Goal: Task Accomplishment & Management: Complete application form

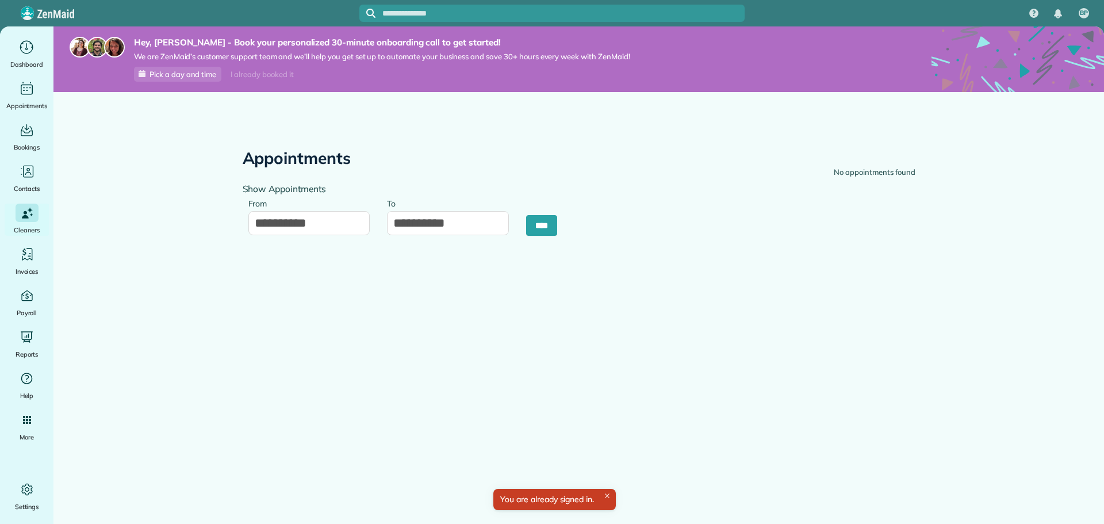
type input "**********"
click at [24, 56] on div "Dashboard" at bounding box center [27, 54] width 46 height 32
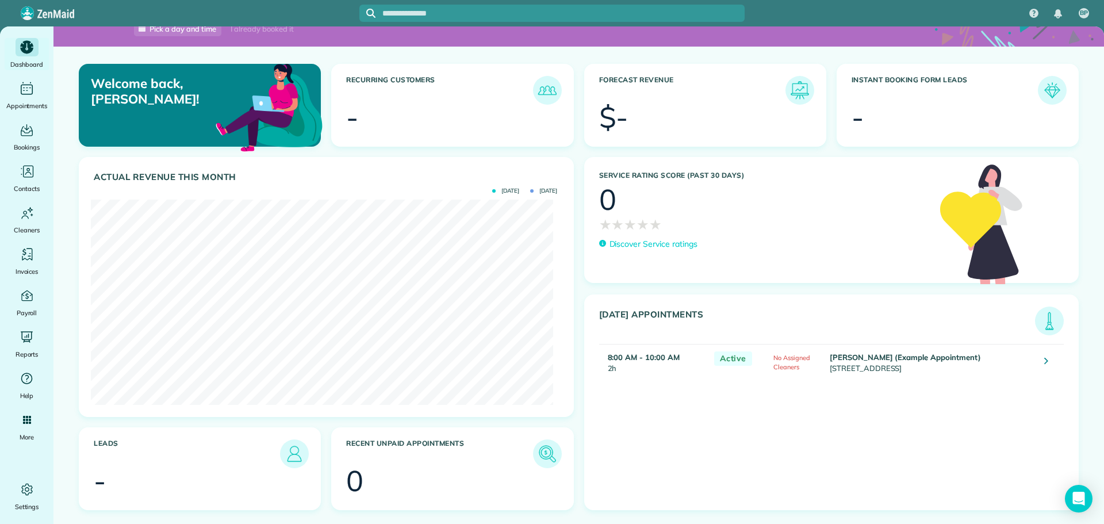
scroll to position [24, 0]
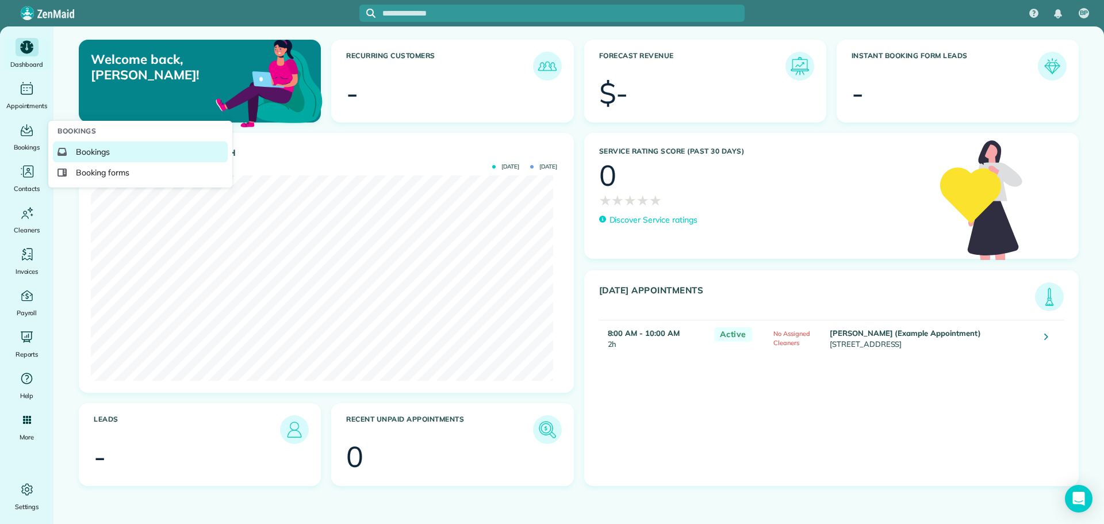
click at [95, 154] on span "Bookings" at bounding box center [93, 152] width 34 height 12
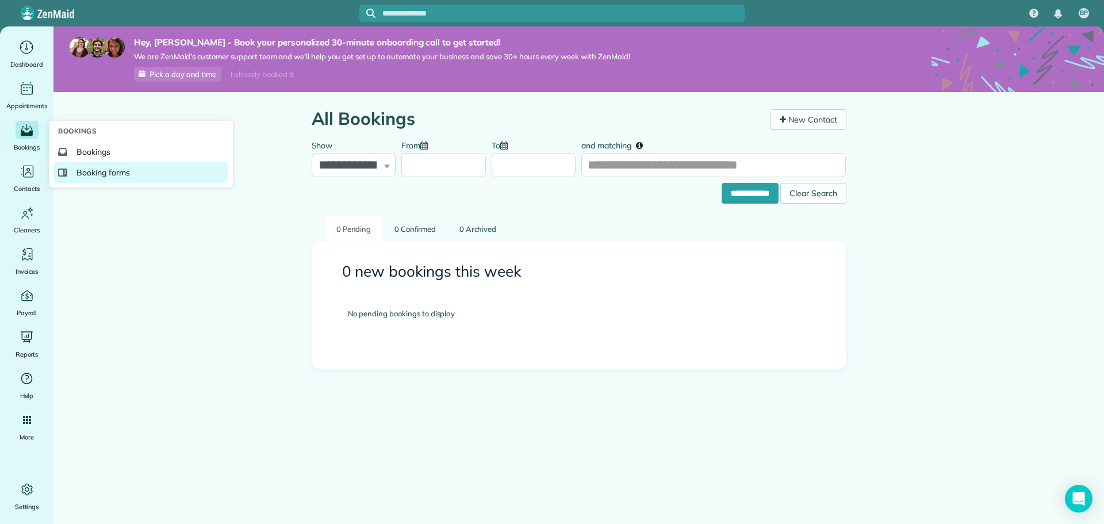
click at [90, 171] on span "Booking forms" at bounding box center [102, 173] width 53 height 12
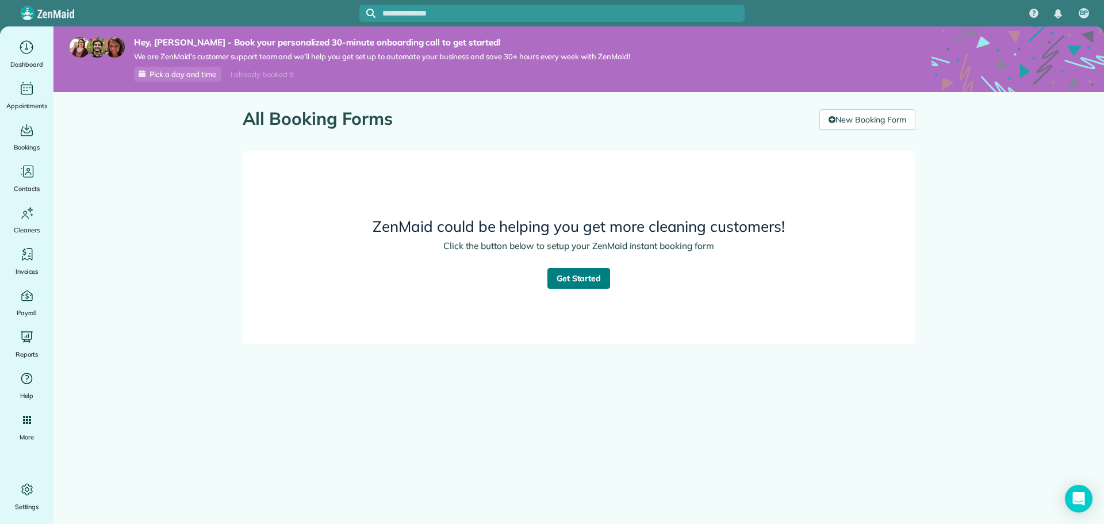
click at [580, 281] on link "Get Started" at bounding box center [579, 278] width 63 height 21
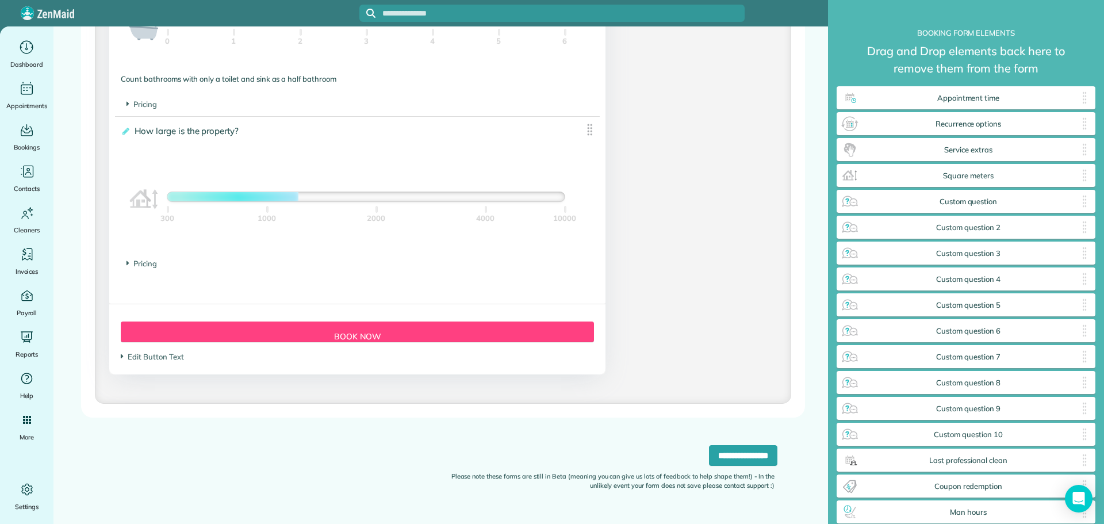
scroll to position [1094, 0]
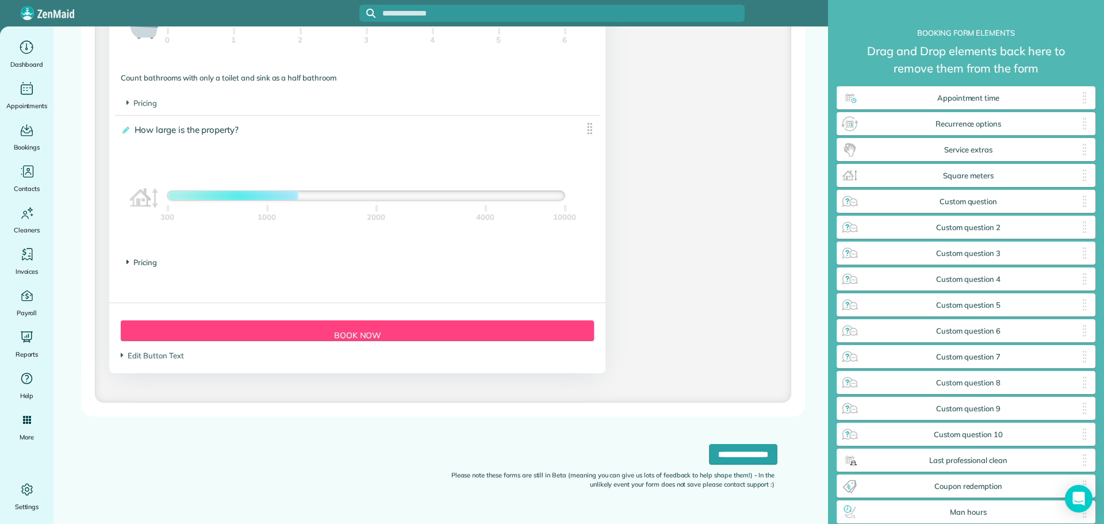
click at [140, 263] on span "Pricing" at bounding box center [142, 262] width 30 height 9
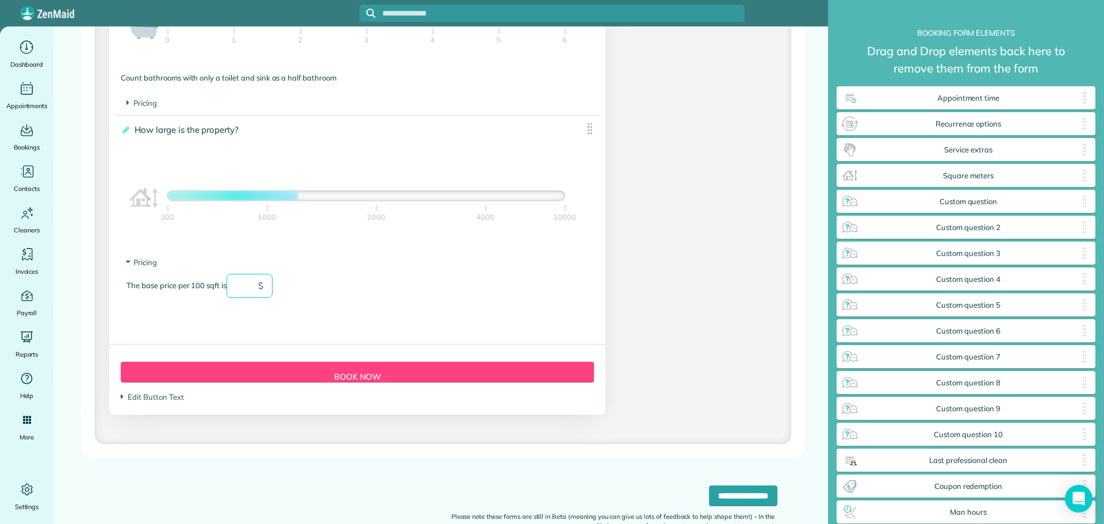
click at [253, 288] on input "text" at bounding box center [250, 286] width 46 height 24
click at [362, 282] on div "The base price per 100 sqft is ** $" at bounding box center [358, 292] width 462 height 36
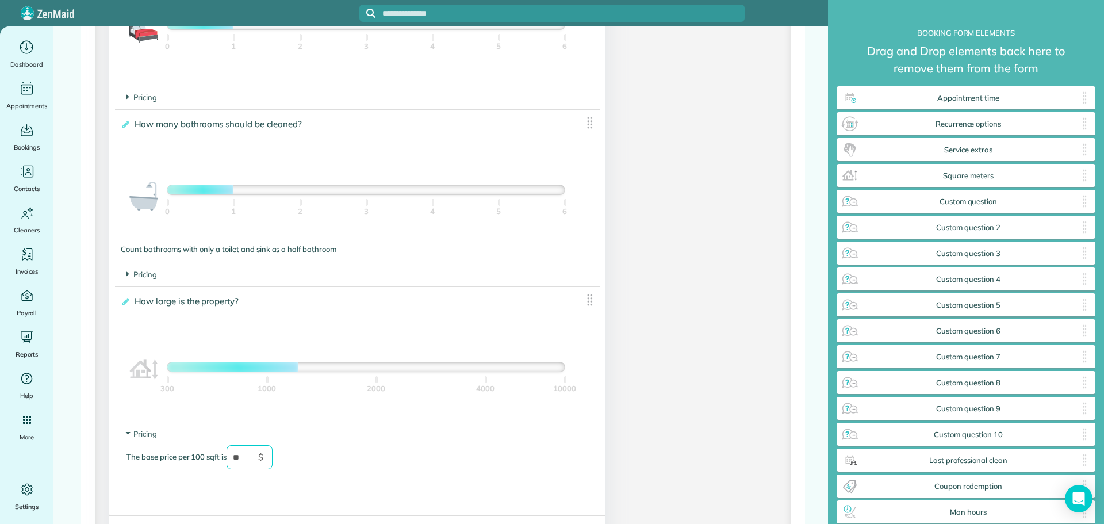
scroll to position [905, 0]
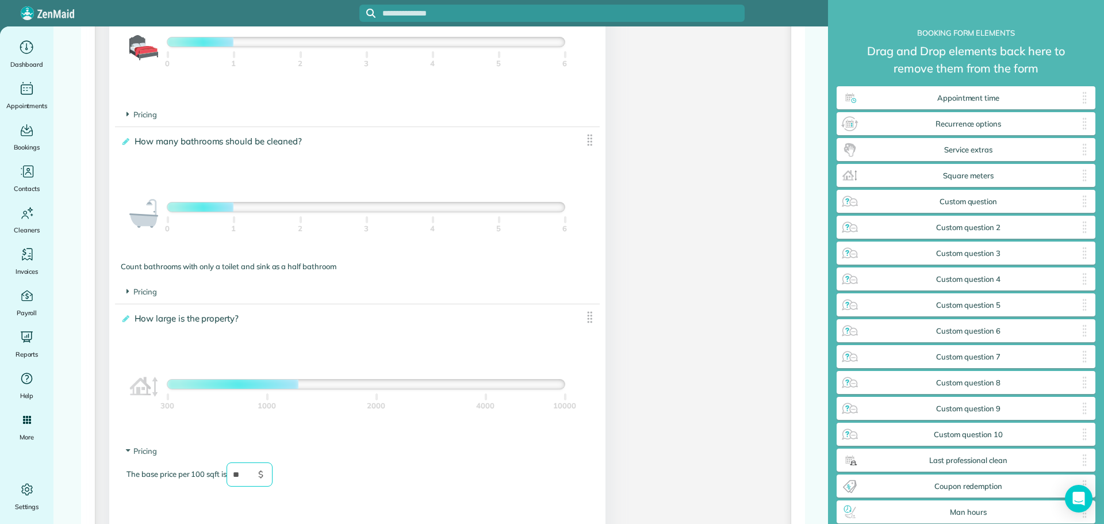
type input "**"
click at [288, 381] on div at bounding box center [227, 384] width 121 height 9
drag, startPoint x: 294, startPoint y: 383, endPoint x: 323, endPoint y: 383, distance: 28.2
click at [323, 383] on div at bounding box center [365, 384] width 397 height 9
click at [378, 392] on div "300 1000 2000 4000 10000" at bounding box center [365, 412] width 397 height 46
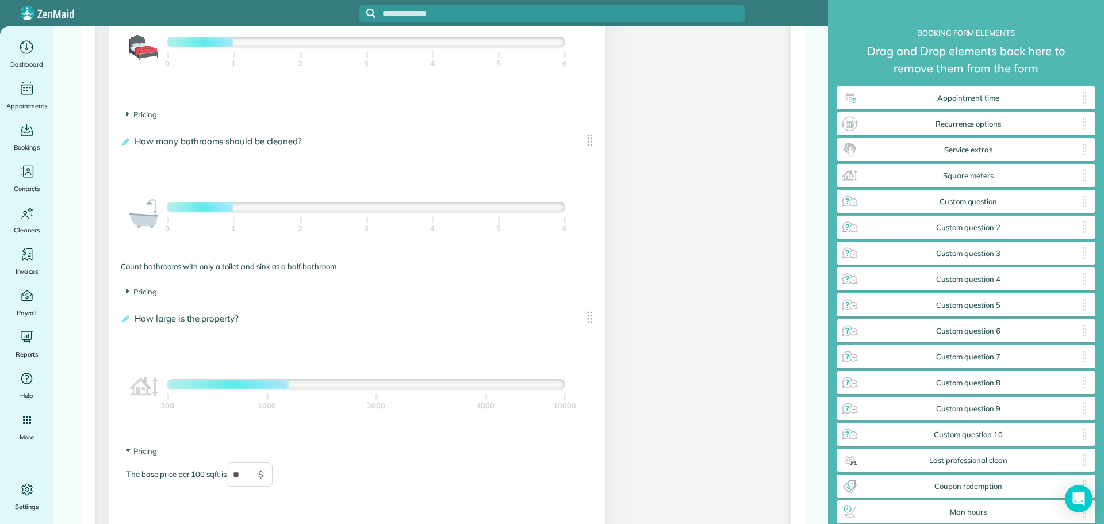
drag, startPoint x: 373, startPoint y: 388, endPoint x: 373, endPoint y: 382, distance: 6.3
click at [373, 386] on div at bounding box center [365, 384] width 397 height 9
click at [393, 385] on div at bounding box center [365, 384] width 397 height 9
click at [300, 206] on div at bounding box center [365, 206] width 397 height 9
click at [372, 385] on div at bounding box center [270, 384] width 207 height 9
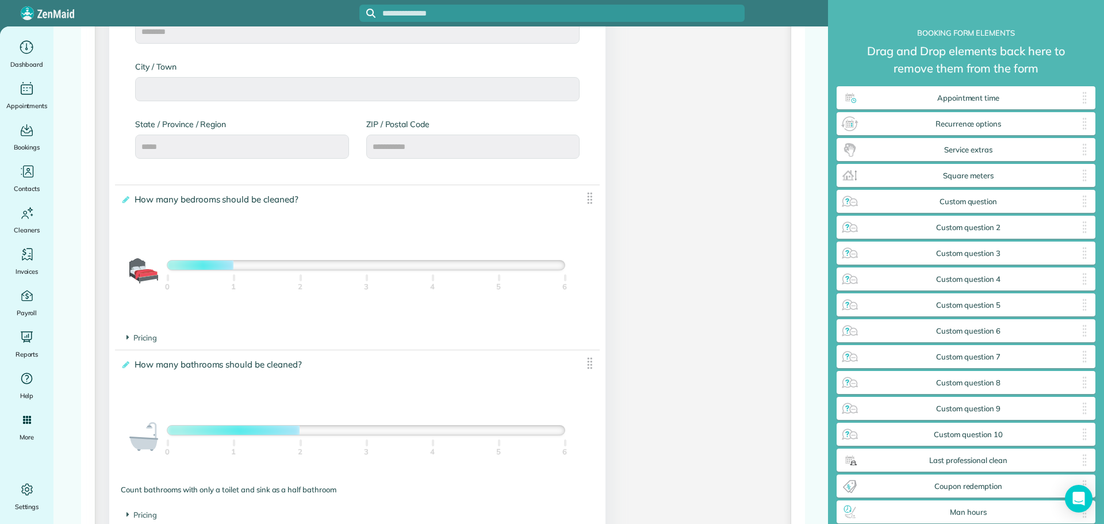
scroll to position [675, 0]
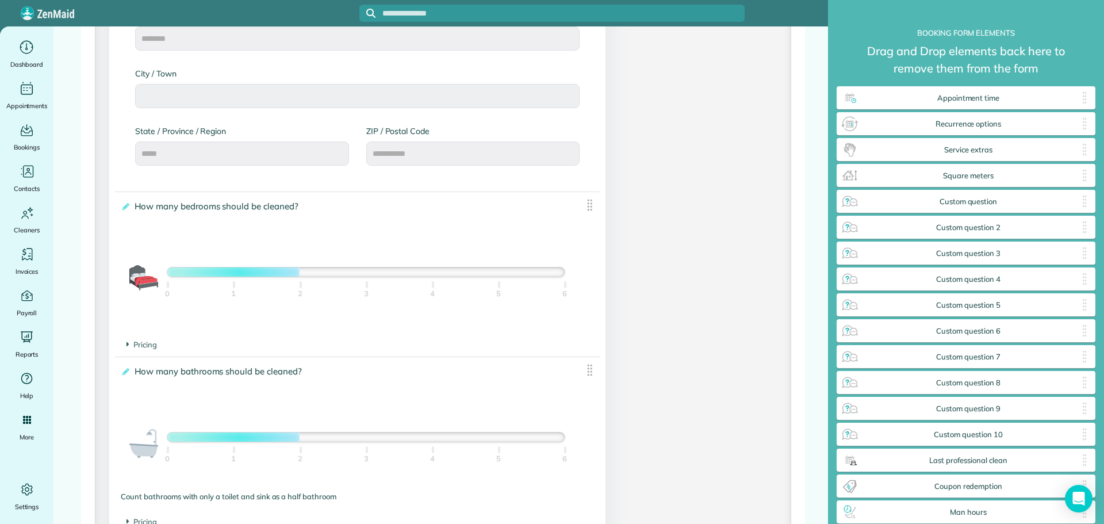
click at [298, 272] on div at bounding box center [365, 271] width 397 height 9
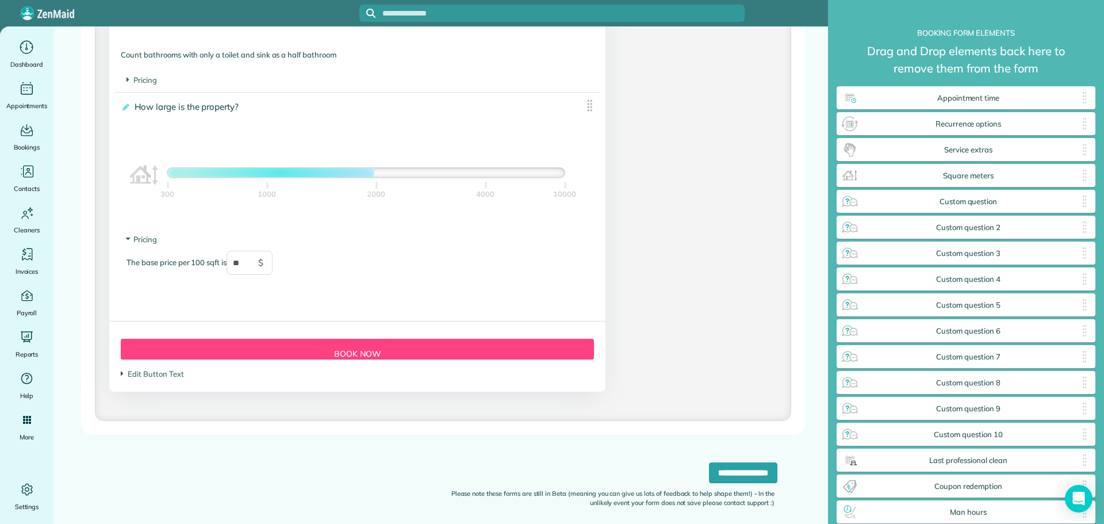
scroll to position [1135, 0]
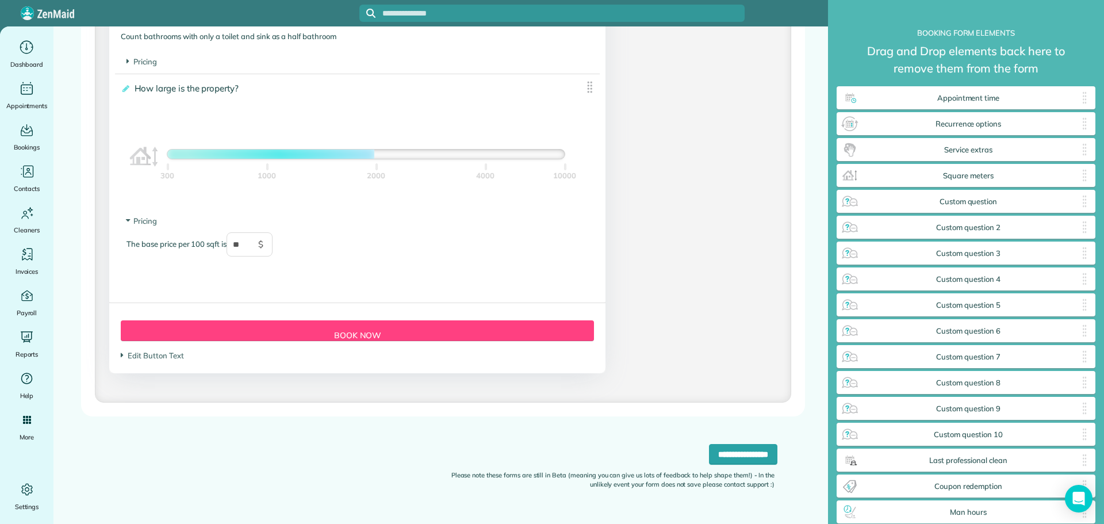
click at [394, 332] on div "Form Button Preview Book Now" at bounding box center [357, 330] width 473 height 21
drag, startPoint x: 342, startPoint y: 332, endPoint x: 283, endPoint y: 325, distance: 59.6
click at [334, 331] on div "Form Button Preview Book Now" at bounding box center [357, 330] width 473 height 21
click at [152, 355] on span "Edit Button Text" at bounding box center [152, 355] width 63 height 9
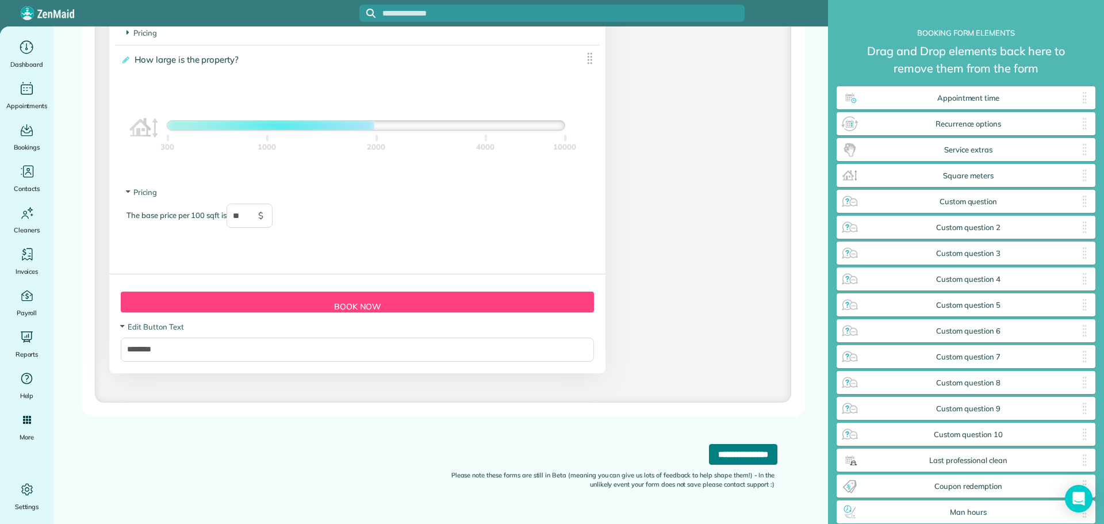
click at [726, 455] on input "**********" at bounding box center [743, 454] width 68 height 21
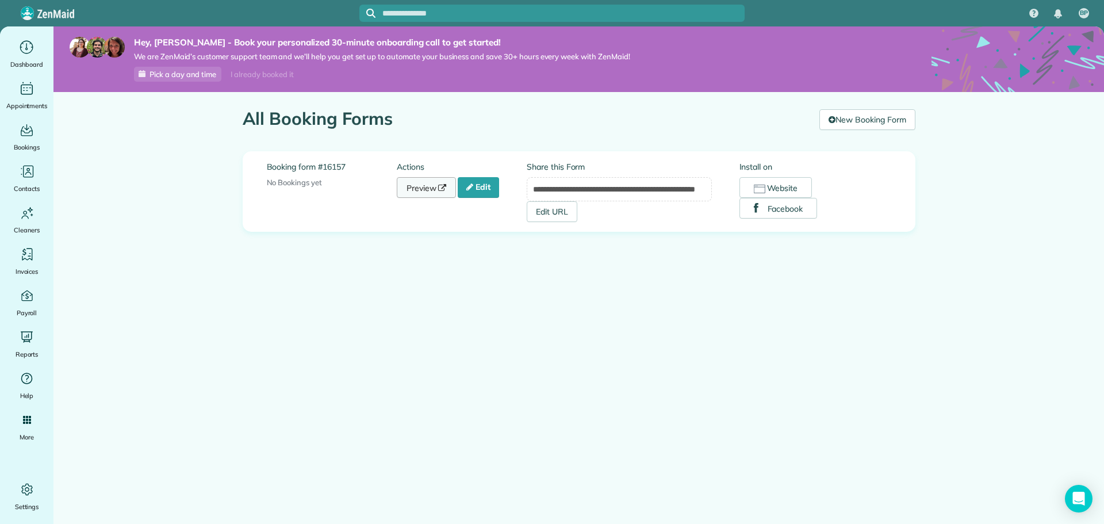
click at [424, 192] on link "Preview" at bounding box center [427, 187] width 60 height 21
click at [97, 195] on span "Contacts" at bounding box center [92, 197] width 33 height 12
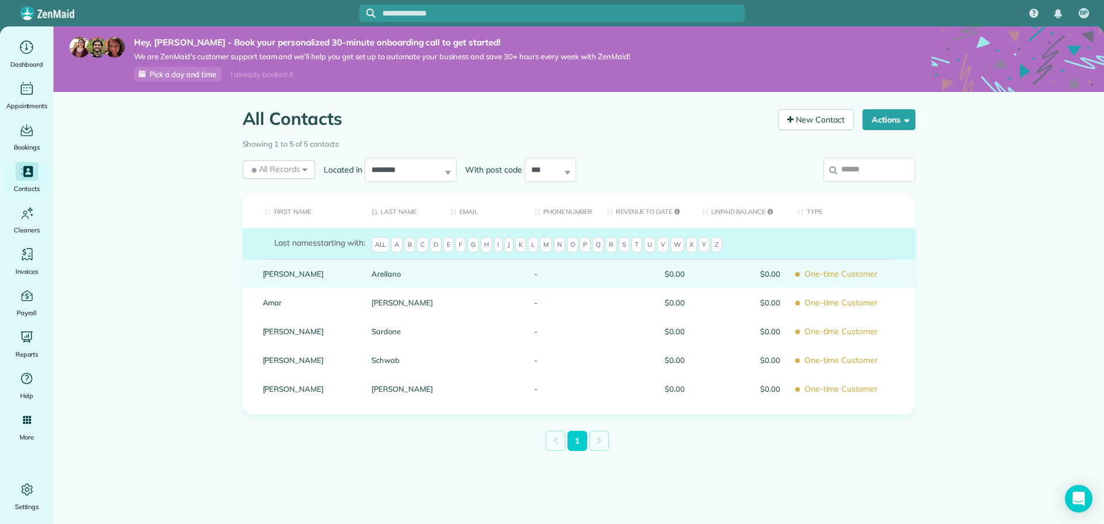
click at [379, 277] on link "Arellano" at bounding box center [403, 274] width 62 height 8
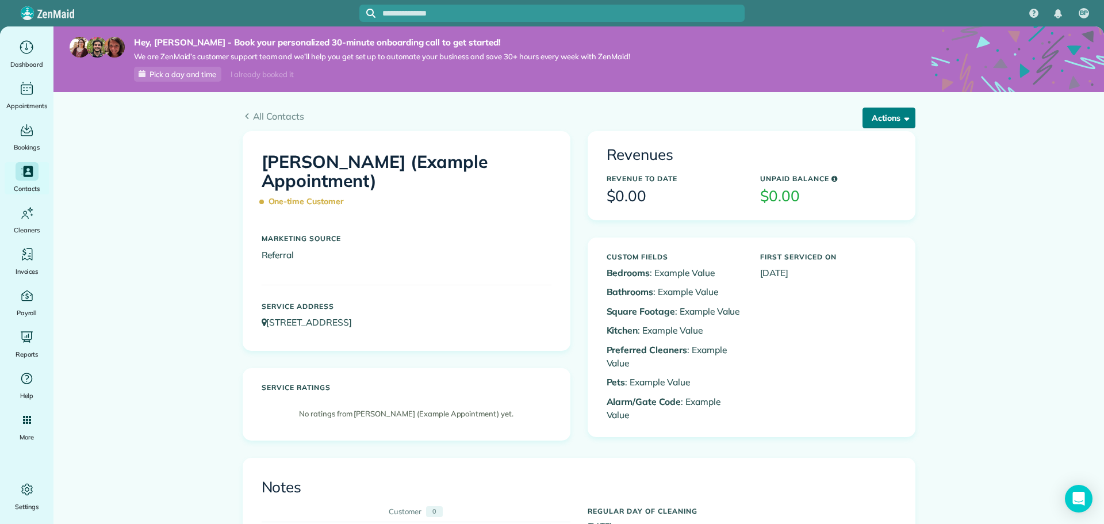
click at [883, 118] on button "Actions" at bounding box center [889, 118] width 53 height 21
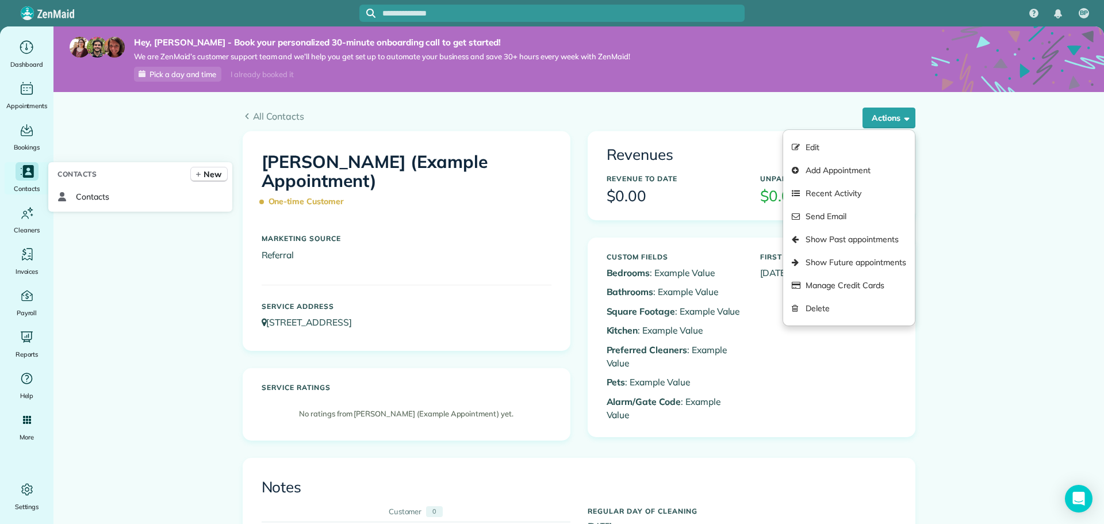
click at [29, 175] on icon "Main" at bounding box center [27, 171] width 16 height 16
